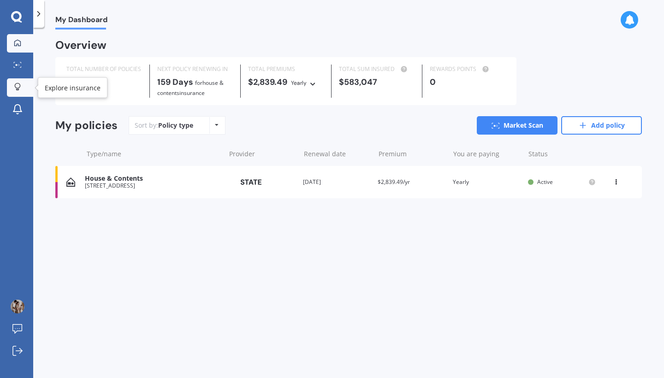
click at [24, 87] on div at bounding box center [18, 87] width 14 height 9
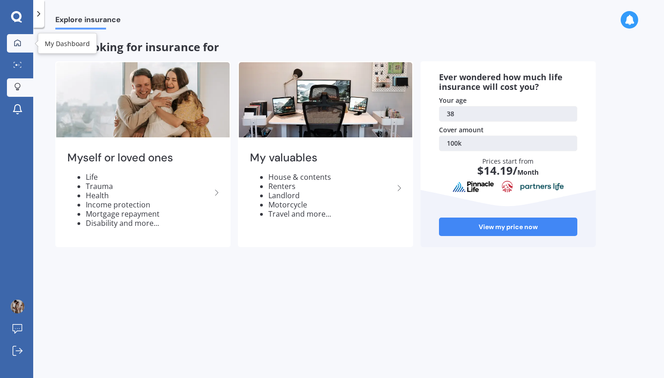
click at [24, 47] on link "My Dashboard" at bounding box center [20, 43] width 26 height 18
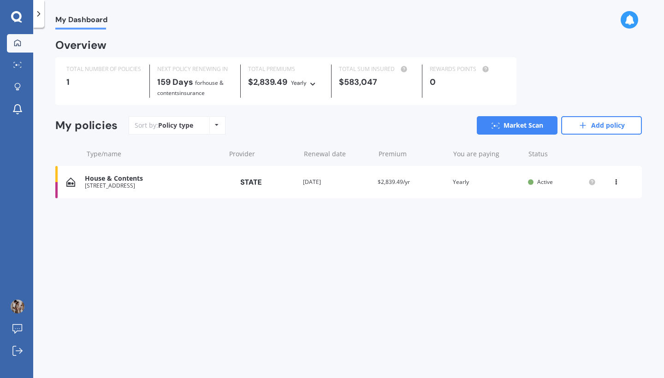
click at [17, 18] on icon at bounding box center [16, 17] width 11 height 12
click at [36, 16] on icon at bounding box center [38, 13] width 9 height 9
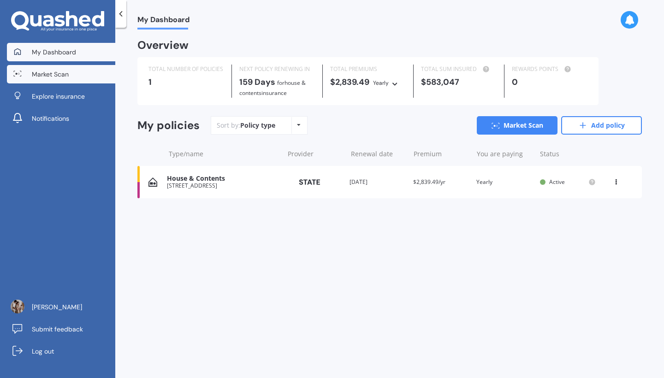
click at [57, 77] on span "Market Scan" at bounding box center [50, 74] width 37 height 9
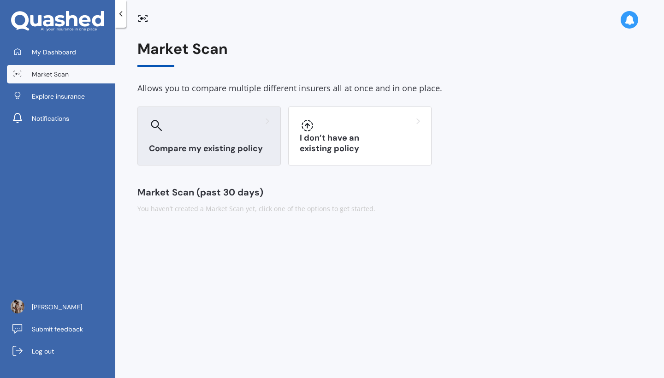
click at [227, 137] on div "Compare my existing policy" at bounding box center [208, 136] width 143 height 59
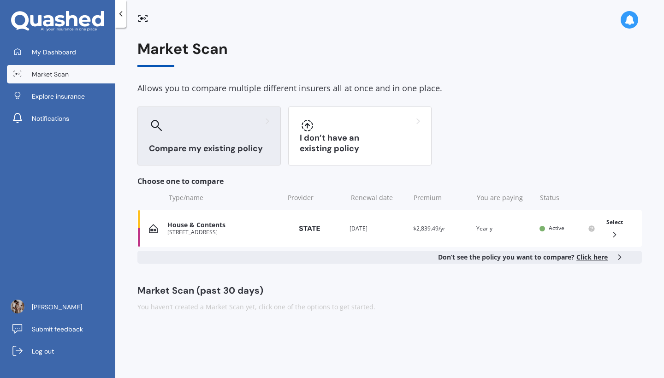
click at [585, 256] on span "Click here" at bounding box center [591, 257] width 31 height 9
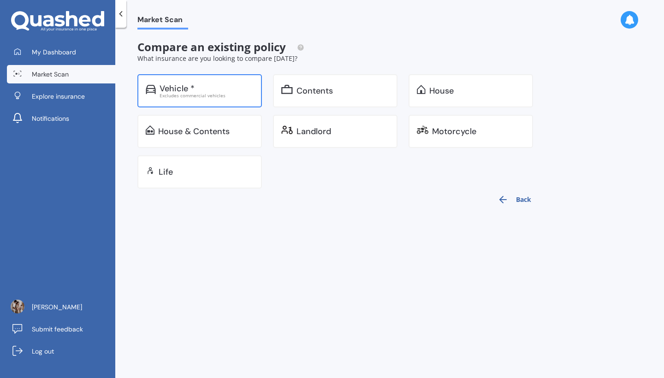
click at [223, 98] on div "Vehicle * Excludes commercial vehicles" at bounding box center [199, 90] width 125 height 33
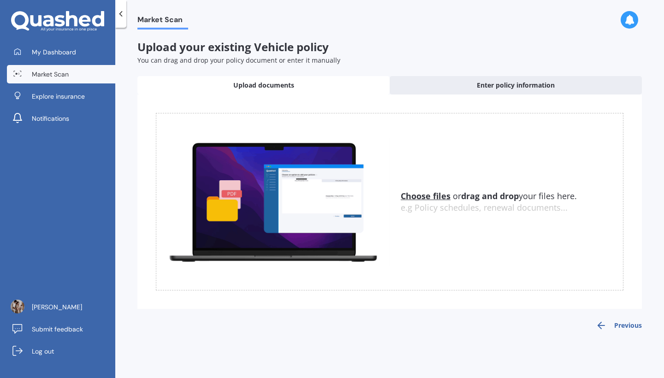
click at [429, 194] on u "Choose files" at bounding box center [426, 195] width 50 height 11
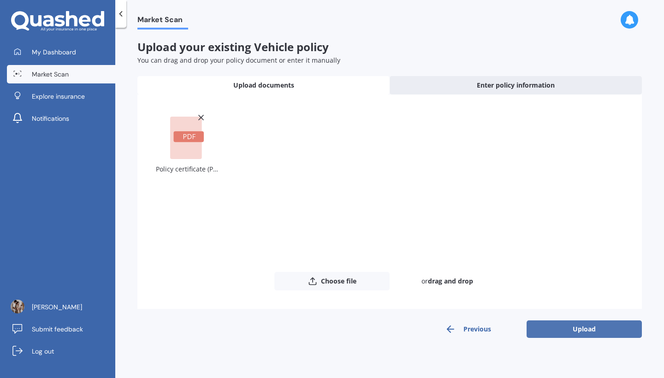
click at [569, 326] on button "Upload" at bounding box center [584, 329] width 115 height 18
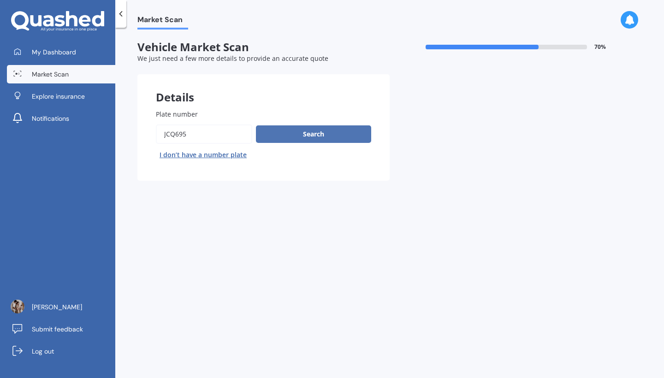
click at [346, 135] on button "Search" at bounding box center [313, 134] width 115 height 18
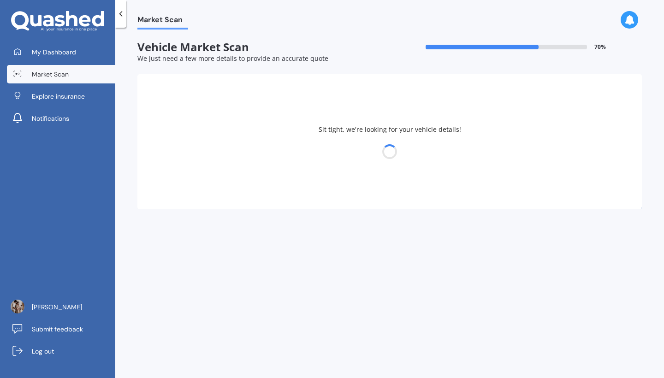
select select "NISSAN"
select select "NAVARA"
select select "16"
select select "10"
select select "1986"
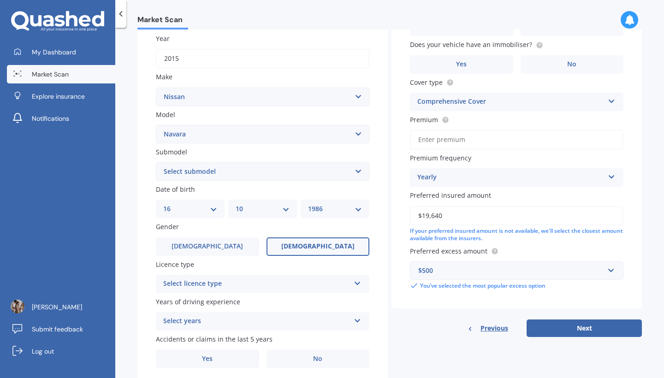
scroll to position [134, 0]
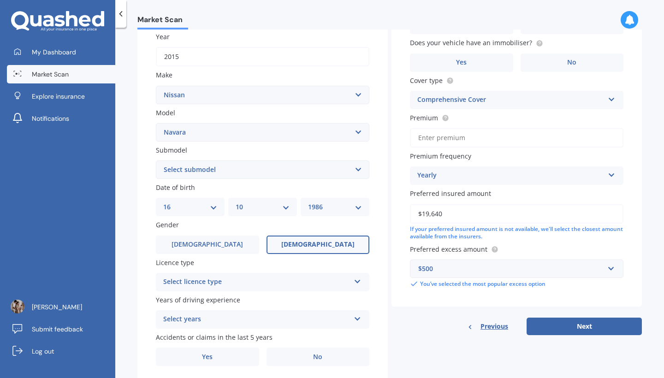
select select "ST-X DIESEL TURBO 4WD"
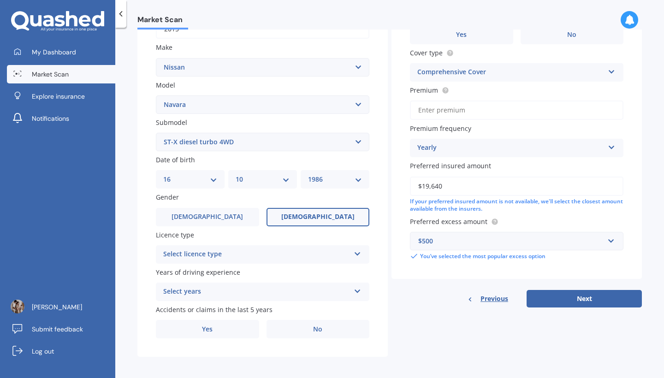
scroll to position [161, 0]
click at [300, 249] on div "Select licence type" at bounding box center [256, 254] width 187 height 11
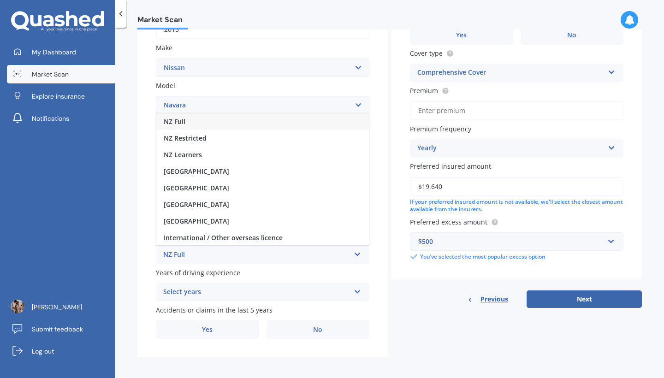
click at [253, 123] on div "NZ Full" at bounding box center [262, 121] width 213 height 17
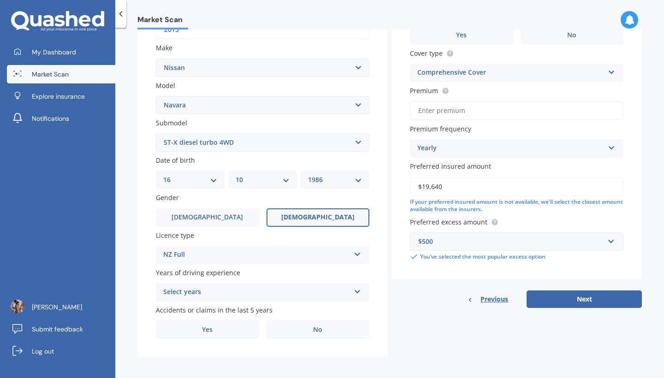
click at [267, 291] on div "Select years" at bounding box center [256, 292] width 187 height 11
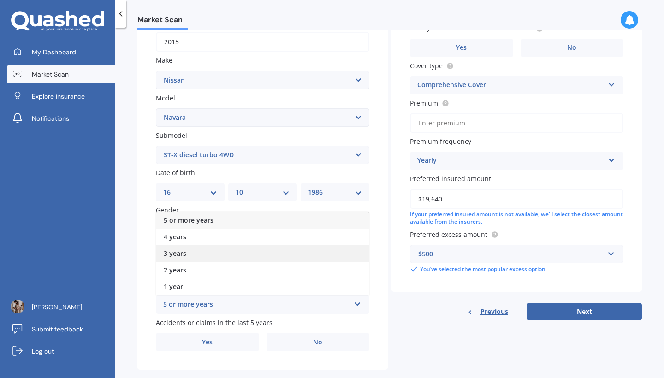
scroll to position [0, 0]
click at [264, 218] on div "5 or more years" at bounding box center [262, 220] width 213 height 17
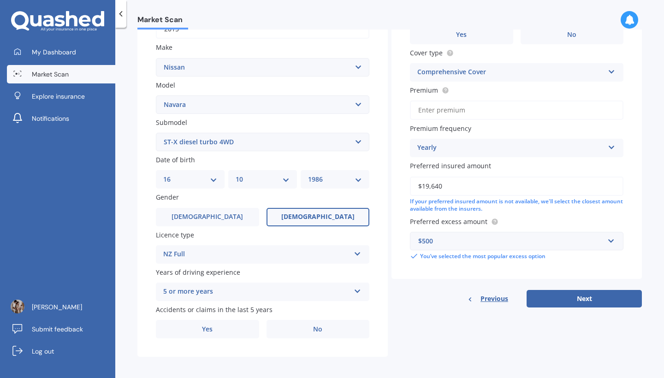
scroll to position [161, 0]
click at [224, 331] on label "Yes" at bounding box center [207, 329] width 103 height 18
click at [0, 0] on input "Yes" at bounding box center [0, 0] width 0 height 0
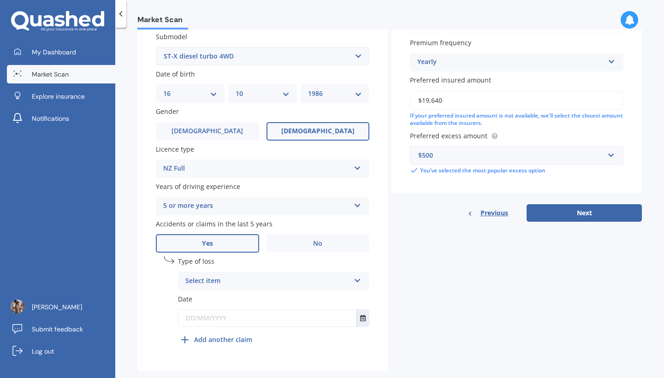
scroll to position [252, 0]
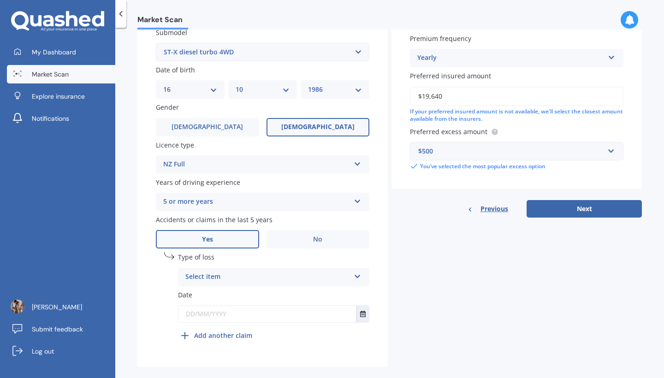
click at [245, 273] on div "Select item" at bounding box center [267, 277] width 165 height 11
click at [243, 292] on div "At fault accident" at bounding box center [273, 295] width 190 height 17
click at [248, 311] on input "text" at bounding box center [267, 314] width 178 height 17
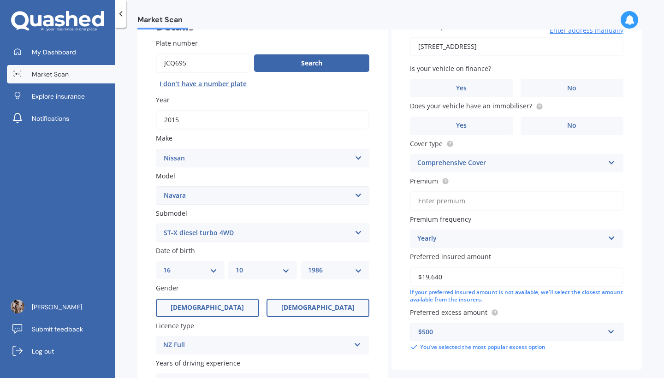
scroll to position [55, 0]
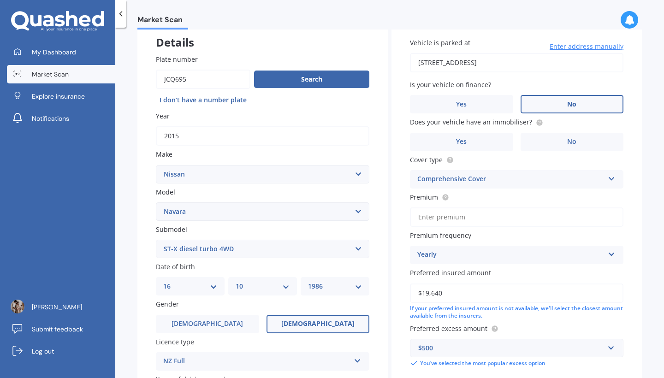
type input "[DATE]"
click at [605, 105] on label "No" at bounding box center [572, 104] width 103 height 18
click at [0, 0] on input "No" at bounding box center [0, 0] width 0 height 0
click at [489, 141] on label "Yes" at bounding box center [461, 142] width 103 height 18
click at [0, 0] on input "Yes" at bounding box center [0, 0] width 0 height 0
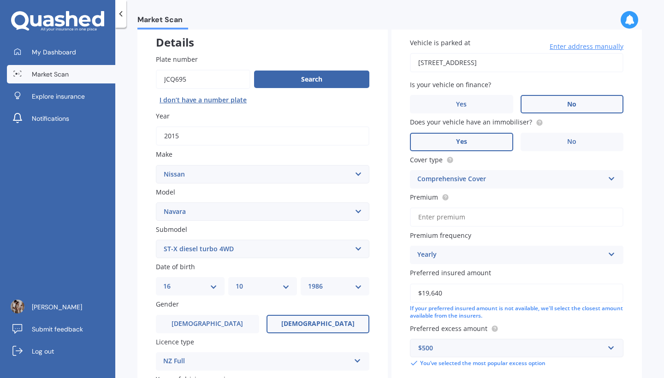
click at [518, 214] on input "Premium" at bounding box center [517, 217] width 214 height 19
type input "$2.00"
type input "$500.00"
click at [496, 291] on input "$19,640" at bounding box center [517, 293] width 214 height 19
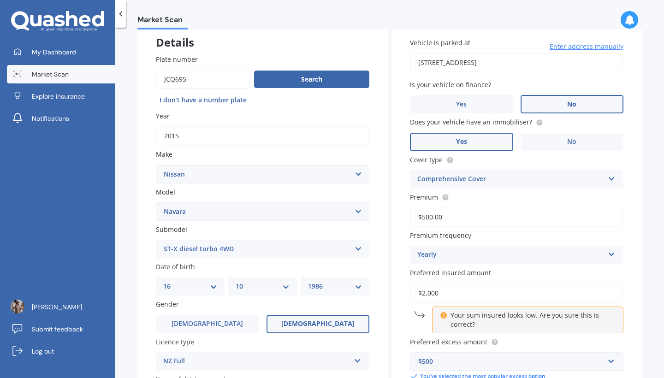
type input "$20,000"
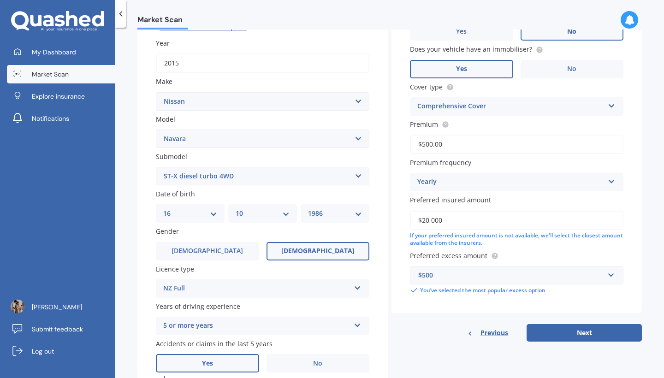
scroll to position [133, 0]
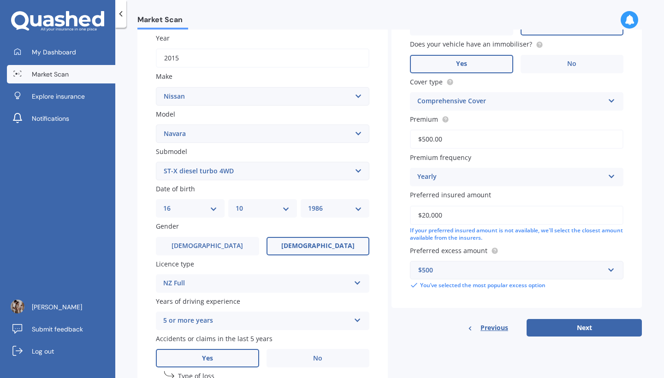
click at [500, 176] on div "Yearly" at bounding box center [510, 177] width 187 height 11
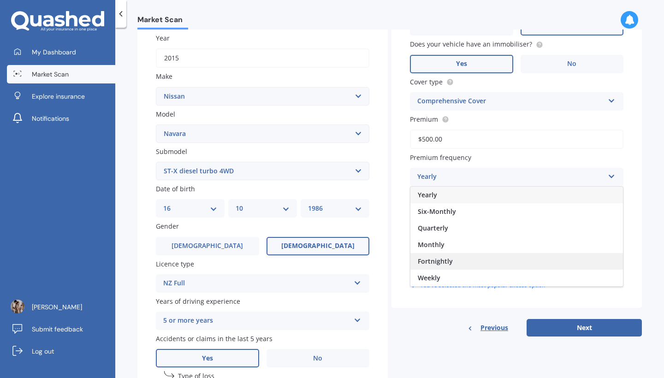
click at [486, 260] on div "Fortnightly" at bounding box center [516, 261] width 213 height 17
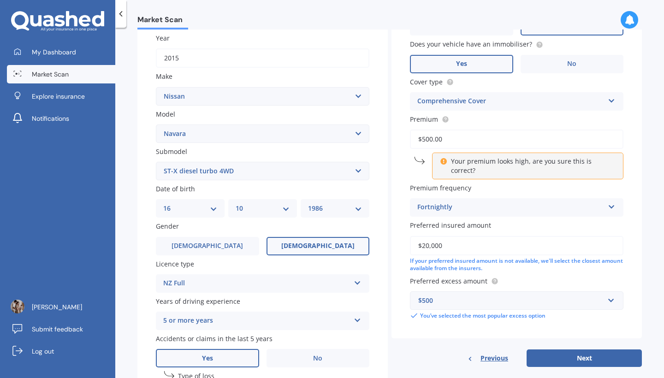
click at [450, 142] on input "$500.00" at bounding box center [517, 139] width 214 height 19
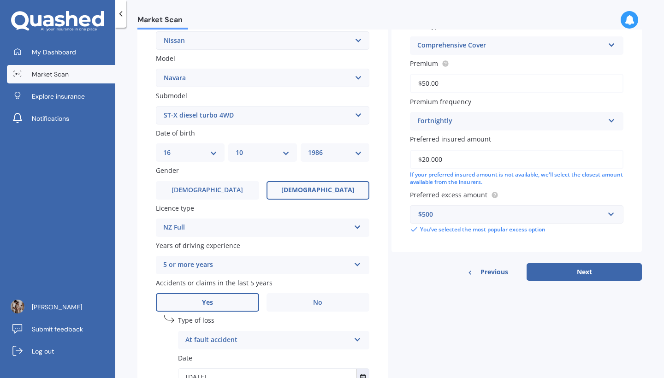
scroll to position [203, 0]
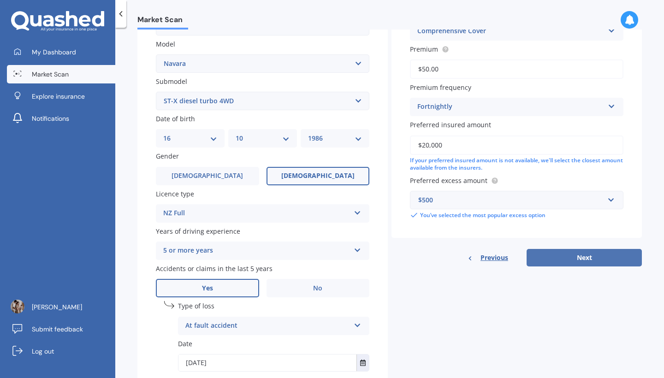
type input "$50.00"
click at [563, 256] on button "Next" at bounding box center [584, 258] width 115 height 18
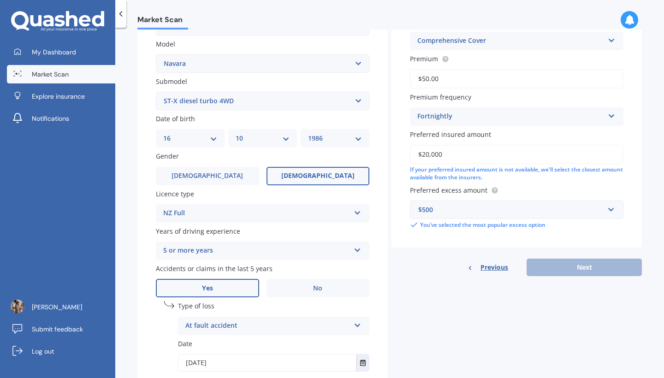
scroll to position [62, 0]
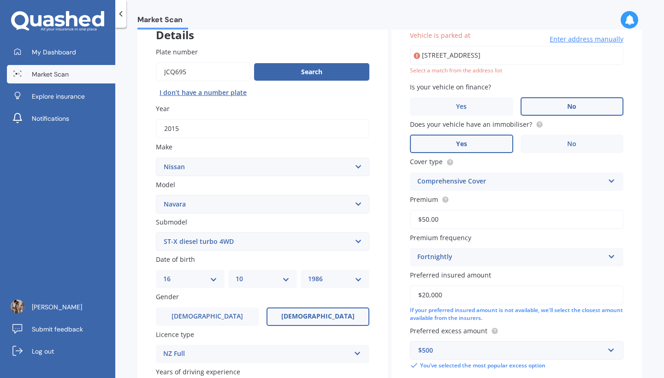
type input "[STREET_ADDRESS]"
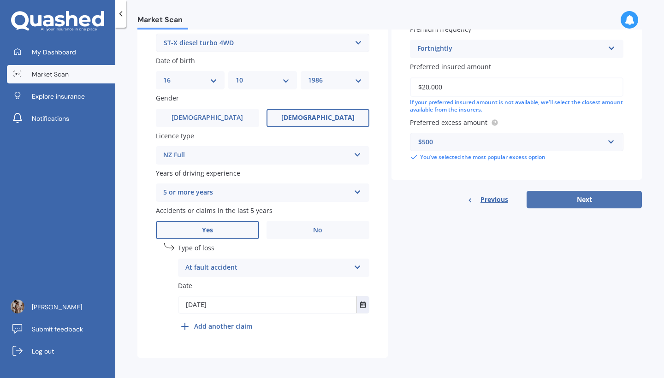
scroll to position [261, 0]
click at [591, 197] on button "Next" at bounding box center [584, 200] width 115 height 18
select select "16"
select select "10"
select select "1986"
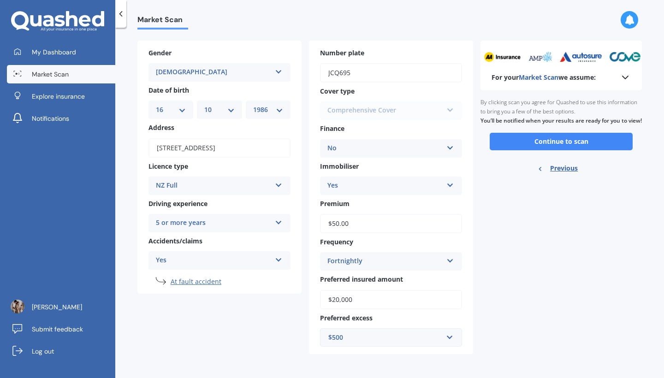
scroll to position [0, 0]
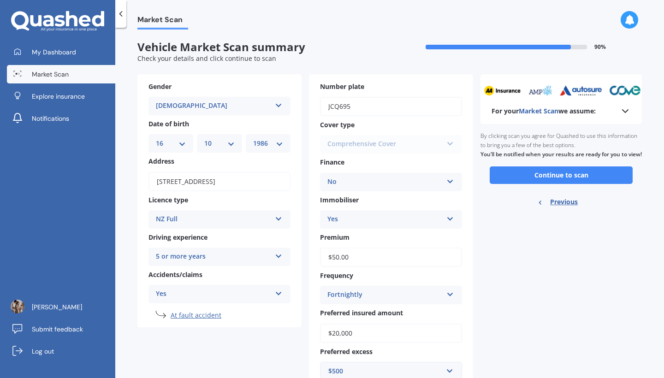
click at [563, 166] on div "By clicking scan you agree for Quashed to use this information to bring you a f…" at bounding box center [560, 145] width 161 height 42
click at [565, 178] on button "Continue to scan" at bounding box center [561, 175] width 143 height 18
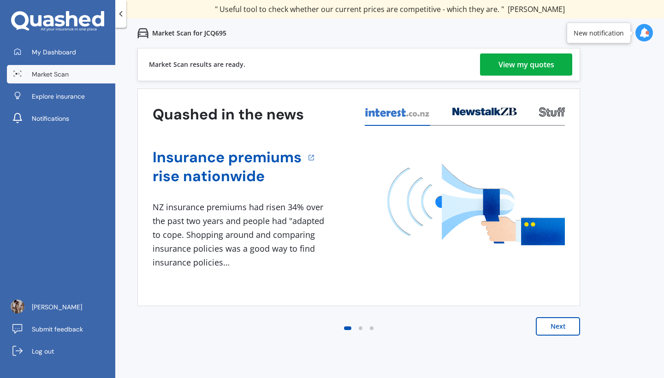
click at [532, 62] on div "View my quotes" at bounding box center [526, 64] width 56 height 22
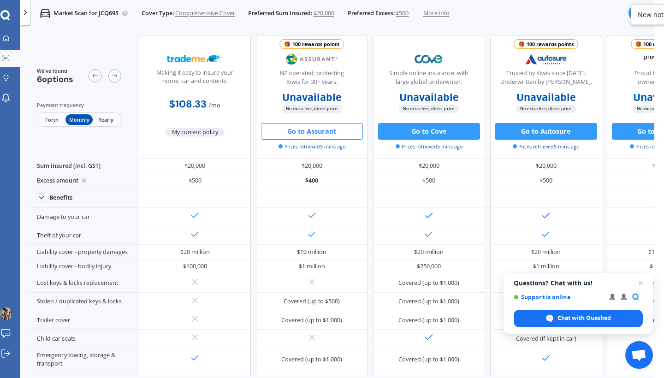
click at [295, 134] on button "Go to Assurant" at bounding box center [312, 131] width 102 height 17
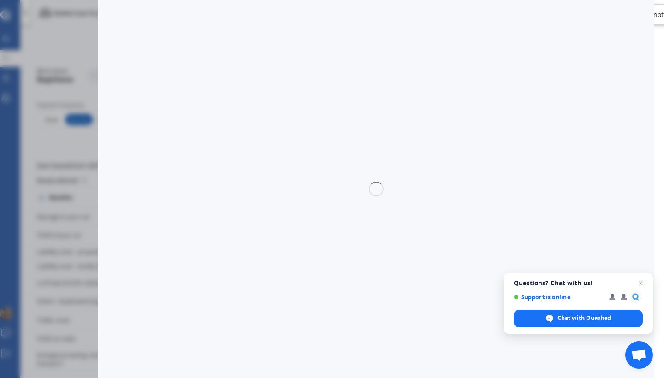
select select "Monthly"
select select "full"
select select "0"
select select "[GEOGRAPHIC_DATA]"
select select "NISSAN"
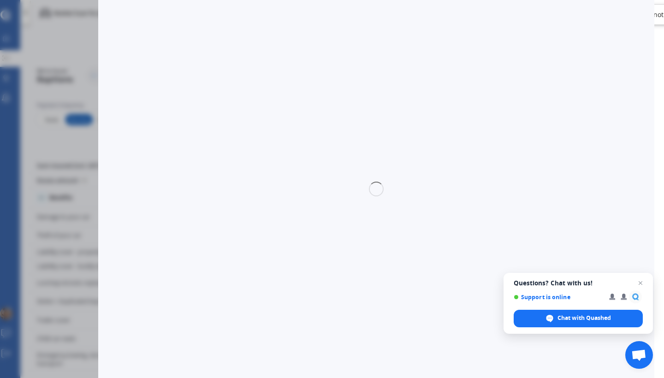
select select "NAVARA"
select select "ST-X DIESEL TURBO 4WD"
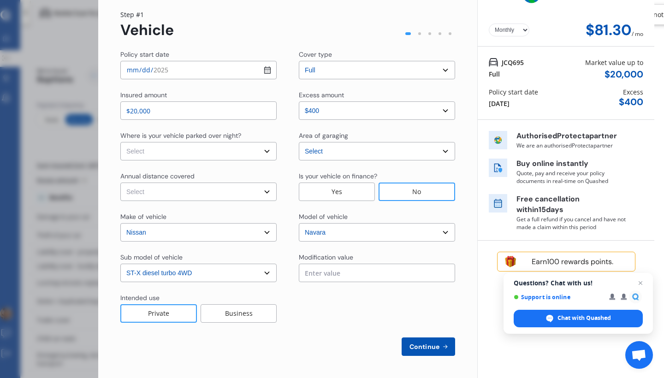
scroll to position [27, 0]
click at [425, 347] on span "Continue" at bounding box center [425, 346] width 34 height 7
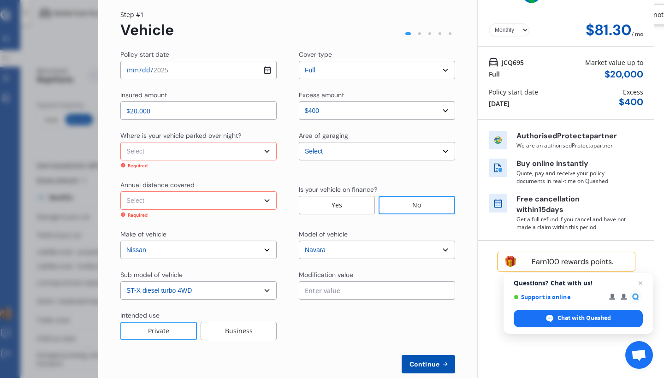
select select "On own property"
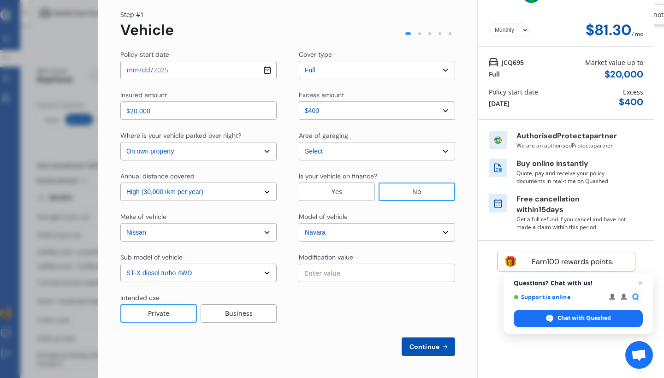
select select "20000"
click at [222, 317] on div "Business" at bounding box center [239, 313] width 76 height 18
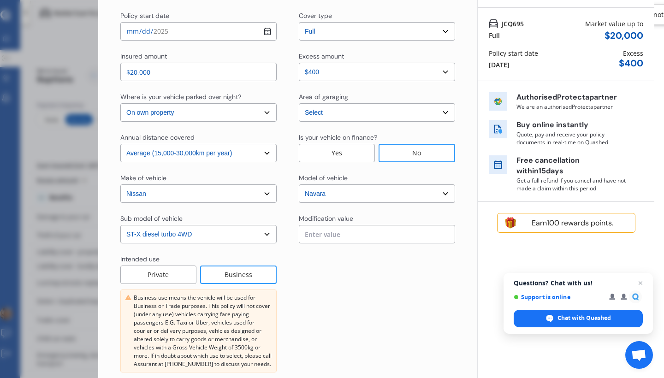
scroll to position [67, 0]
click at [410, 237] on input "text" at bounding box center [377, 233] width 156 height 18
click at [378, 232] on input "text" at bounding box center [377, 233] width 156 height 18
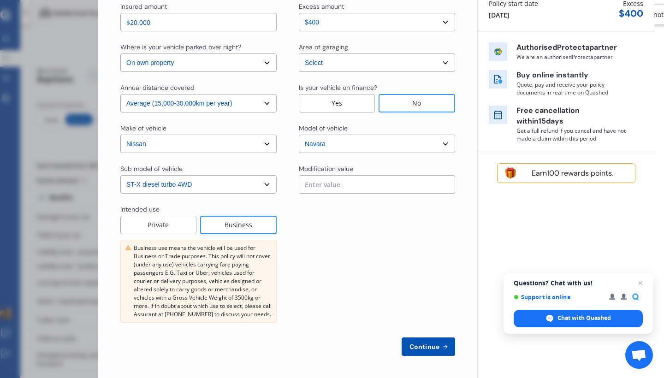
scroll to position [116, 0]
click at [426, 347] on span "Continue" at bounding box center [425, 346] width 34 height 7
select select "Miss"
select select "16"
select select "10"
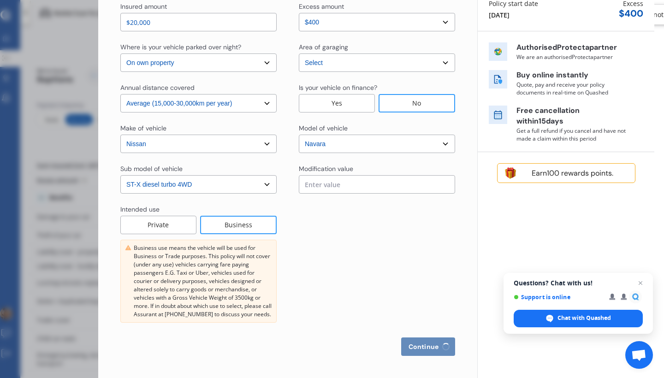
select select "1986"
select select "full"
select select "more than 4 years"
select select "[GEOGRAPHIC_DATA]"
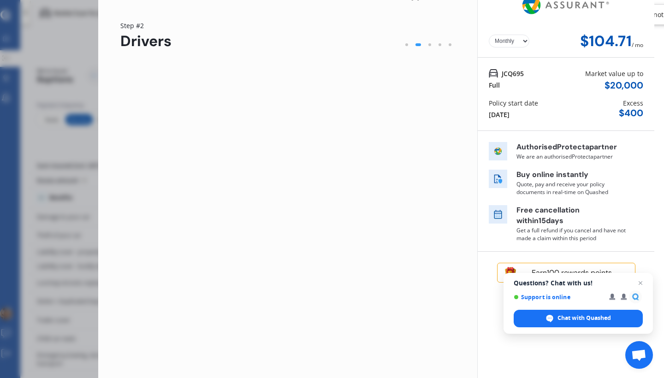
scroll to position [0, 0]
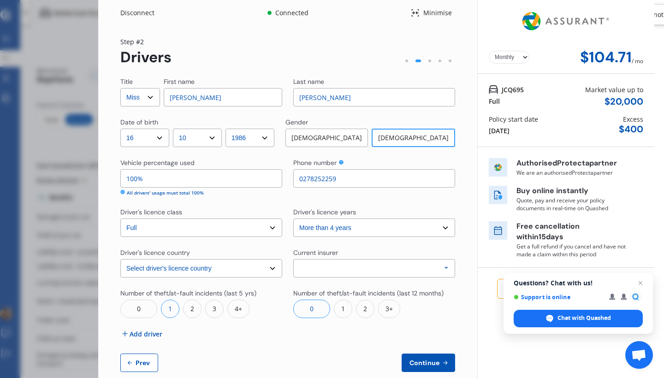
type input "0278252259"
click at [349, 269] on div "Allianz AAI AMI IAG - NZI/State [PERSON_NAME] Vero Unknown Other Insurer None P…" at bounding box center [374, 268] width 162 height 18
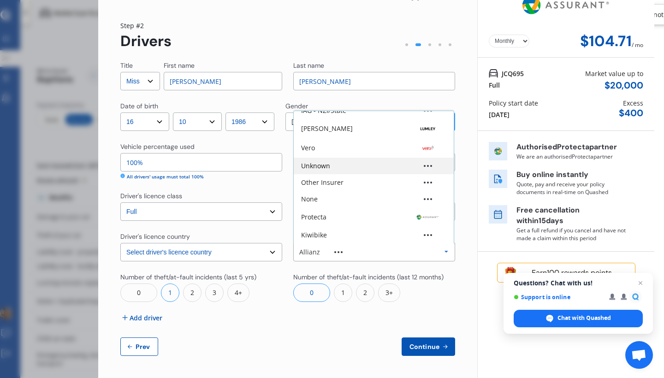
scroll to position [16, 0]
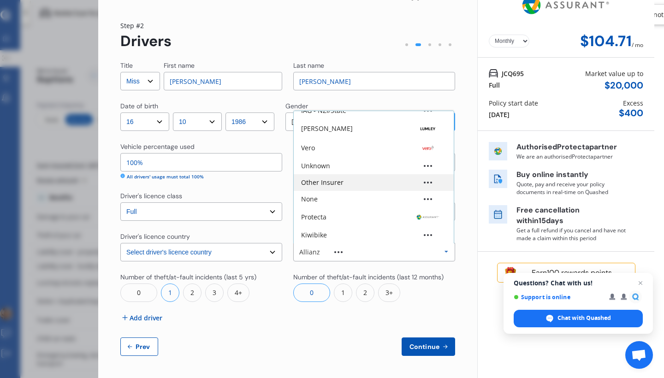
click at [364, 187] on div "Other Insurer" at bounding box center [374, 182] width 160 height 17
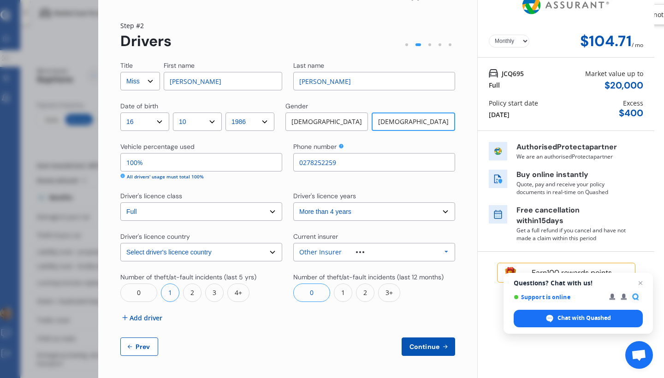
click at [169, 296] on div "1" at bounding box center [170, 293] width 18 height 18
click at [442, 349] on icon at bounding box center [445, 346] width 8 height 7
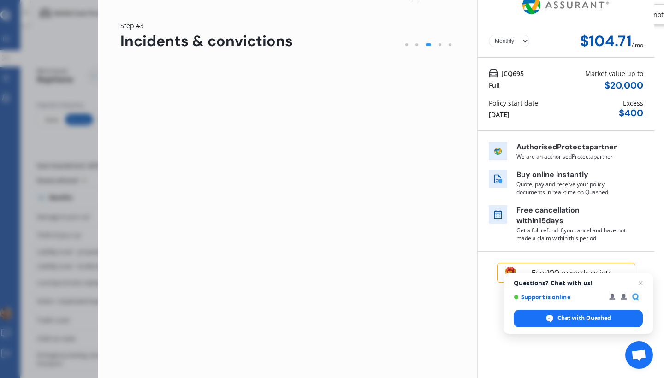
scroll to position [0, 0]
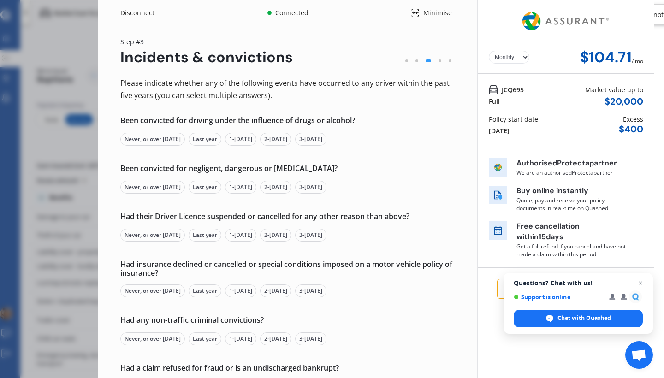
click at [149, 139] on div "Never, or over [DATE]" at bounding box center [152, 139] width 65 height 13
click at [155, 189] on div "Never, or over [DATE]" at bounding box center [152, 187] width 65 height 13
click at [162, 233] on div "Never, or over [DATE]" at bounding box center [152, 235] width 65 height 13
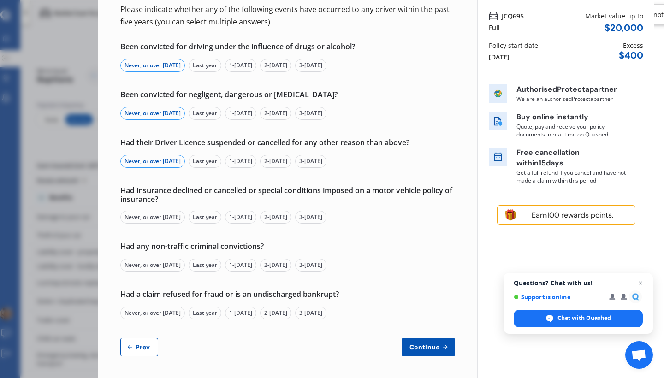
scroll to position [73, 0]
click at [154, 219] on div "Never, or over [DATE]" at bounding box center [152, 217] width 65 height 13
click at [160, 266] on div "Never, or over [DATE]" at bounding box center [152, 265] width 65 height 13
click at [162, 312] on div "Never, or over [DATE]" at bounding box center [152, 313] width 65 height 13
click at [426, 352] on button "Continue" at bounding box center [428, 347] width 53 height 18
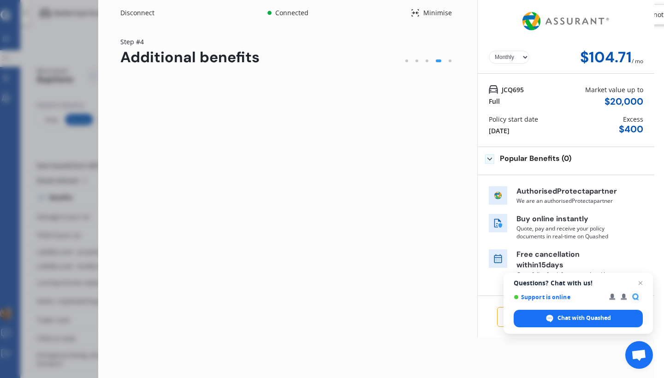
scroll to position [0, 0]
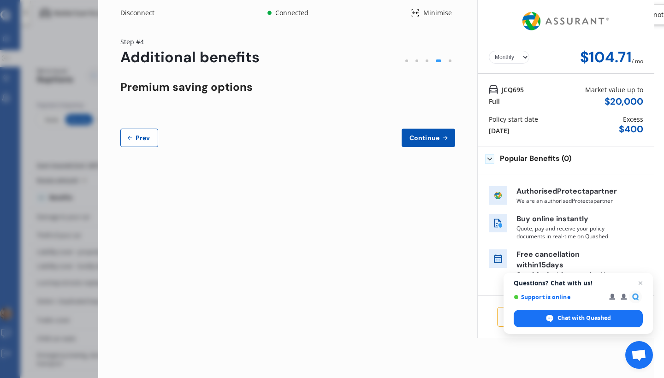
click at [428, 134] on span "Continue" at bounding box center [425, 137] width 34 height 7
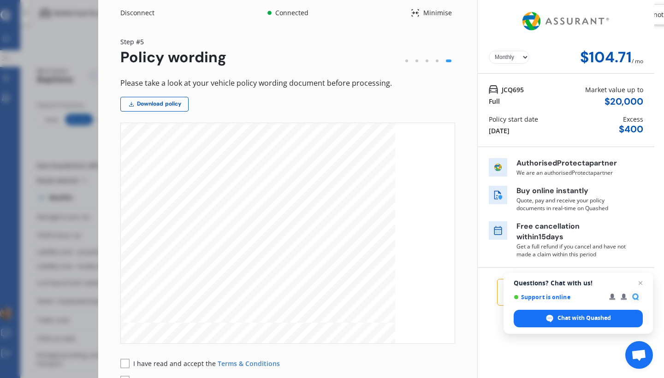
scroll to position [577, 0]
